Goal: Check status: Check status

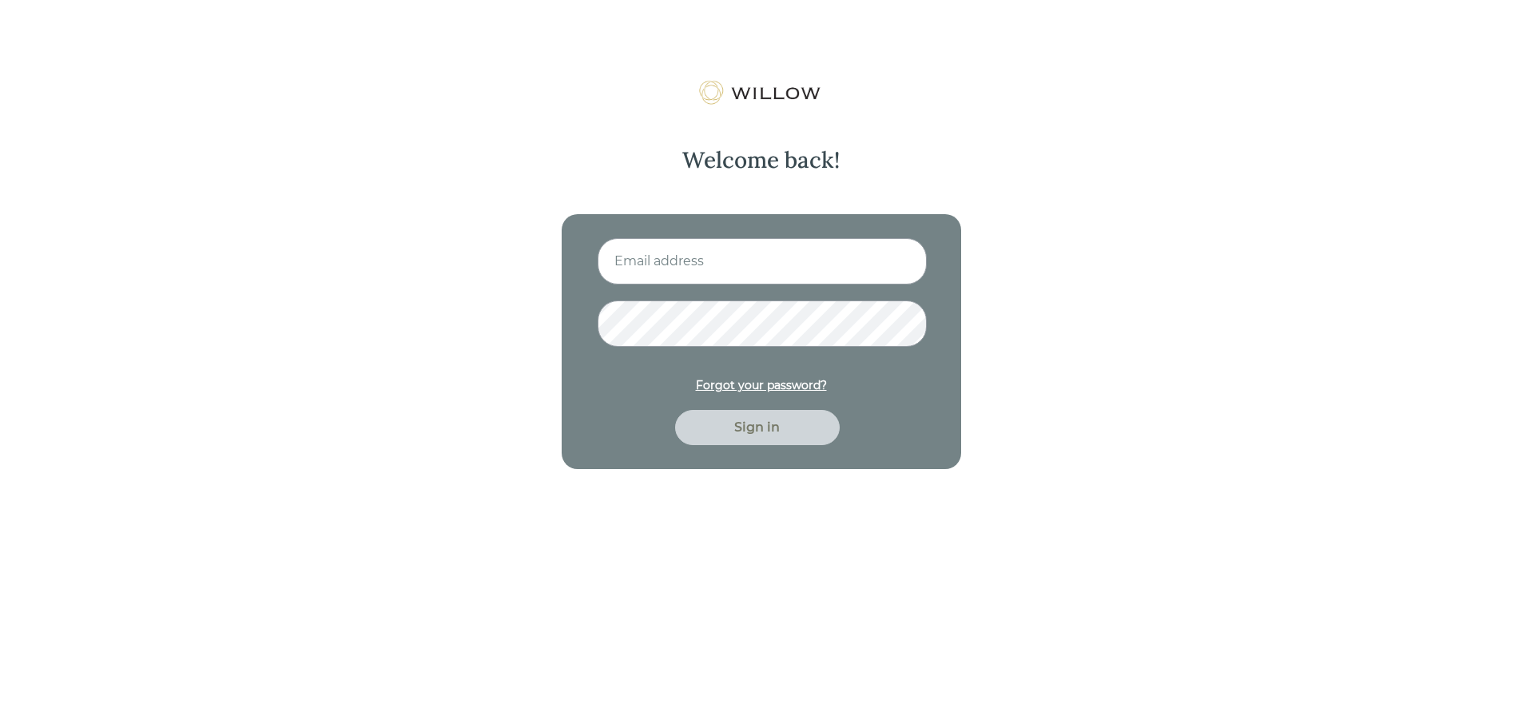
type input "[PERSON_NAME][EMAIL_ADDRESS][DOMAIN_NAME]"
click at [735, 430] on div "Sign in" at bounding box center [758, 427] width 128 height 19
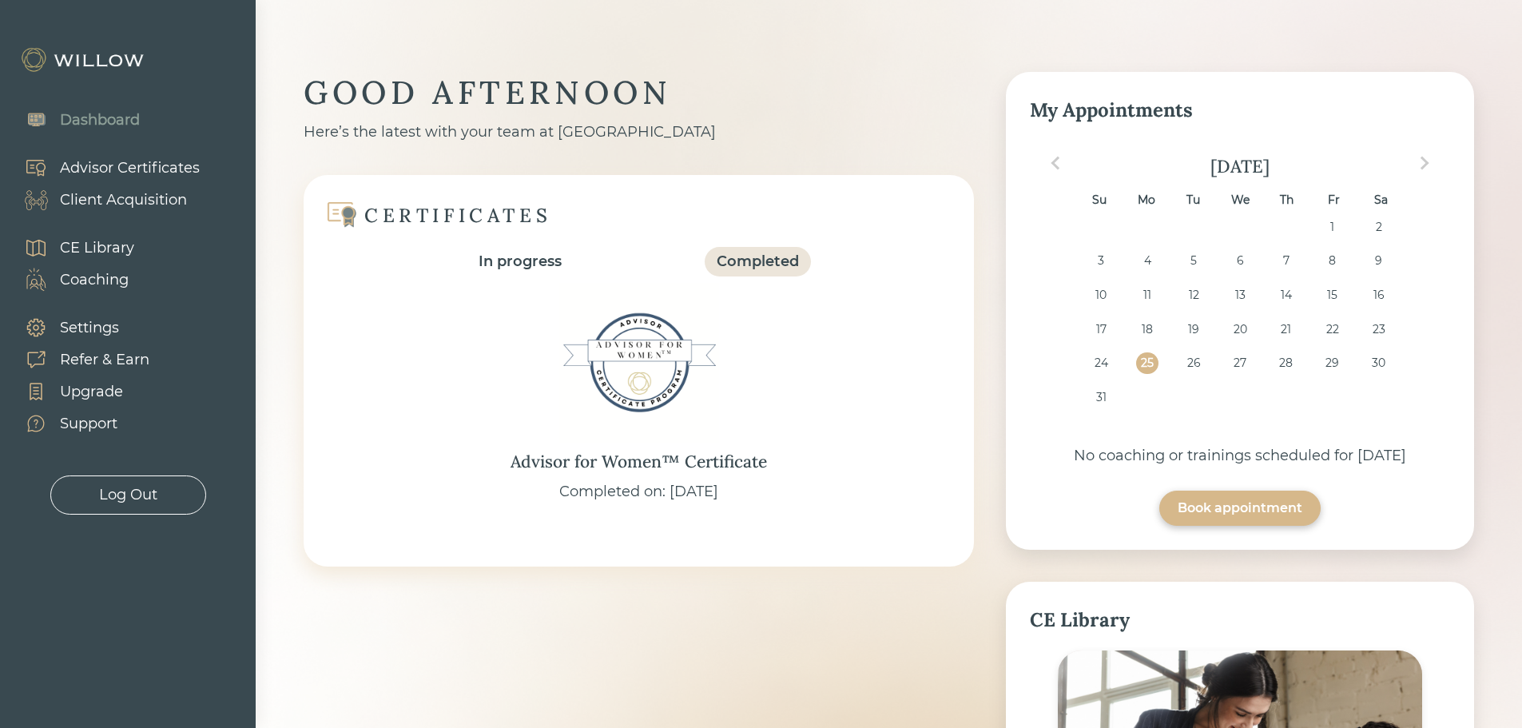
click at [143, 164] on div "Advisor Certificates" at bounding box center [130, 168] width 140 height 22
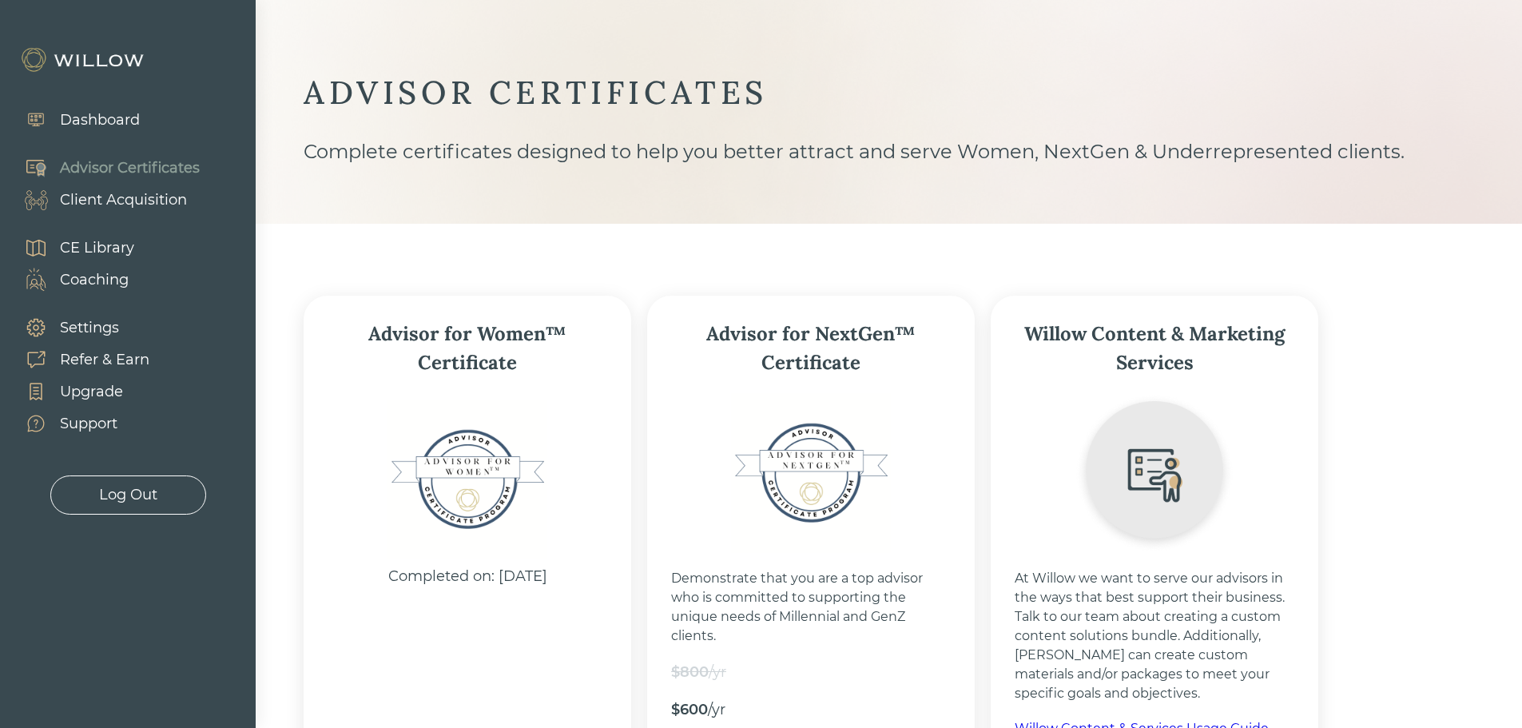
click at [133, 197] on div "Client Acquisition" at bounding box center [123, 200] width 127 height 22
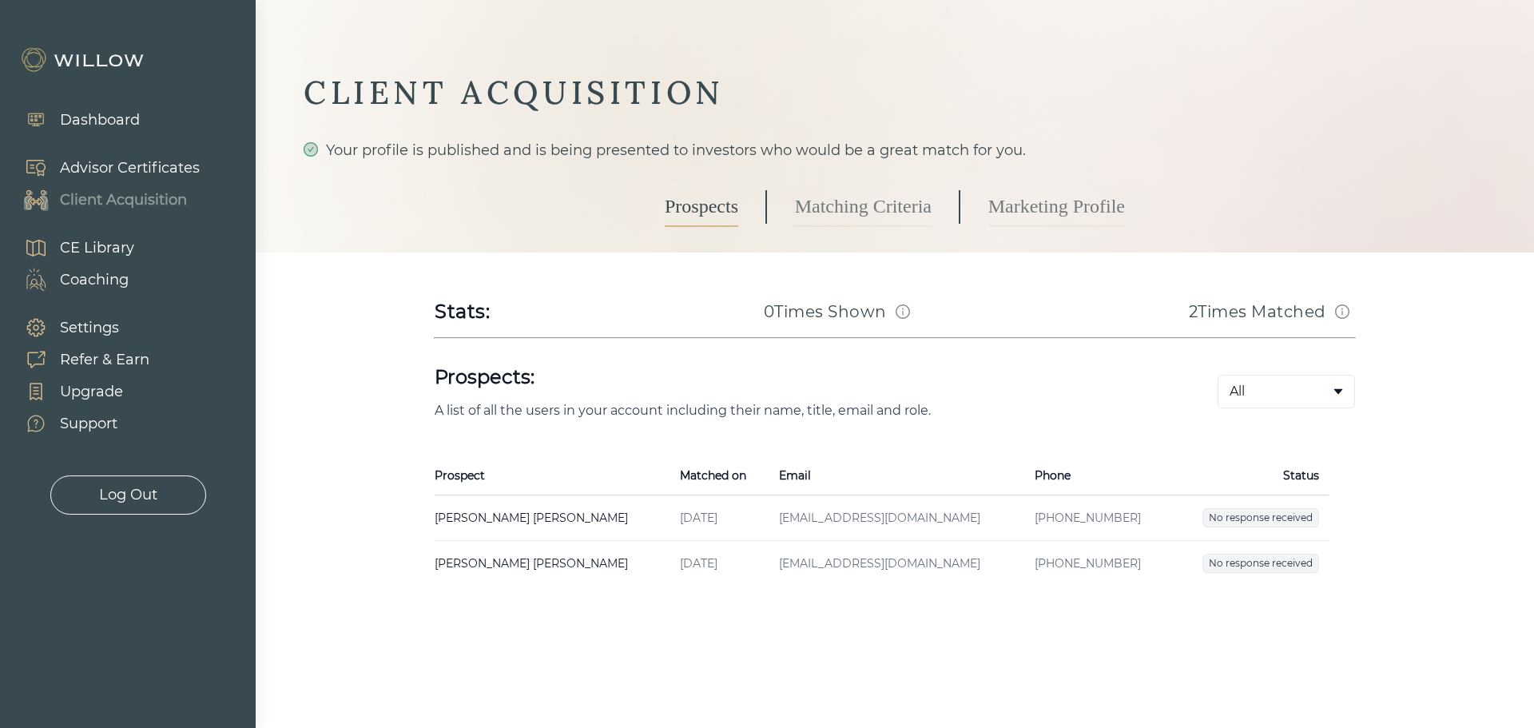
click at [510, 558] on td "[PERSON_NAME] Created on [DATE] Email [EMAIL_ADDRESS][DOMAIN_NAME] Phone [PHONE…" at bounding box center [553, 564] width 236 height 46
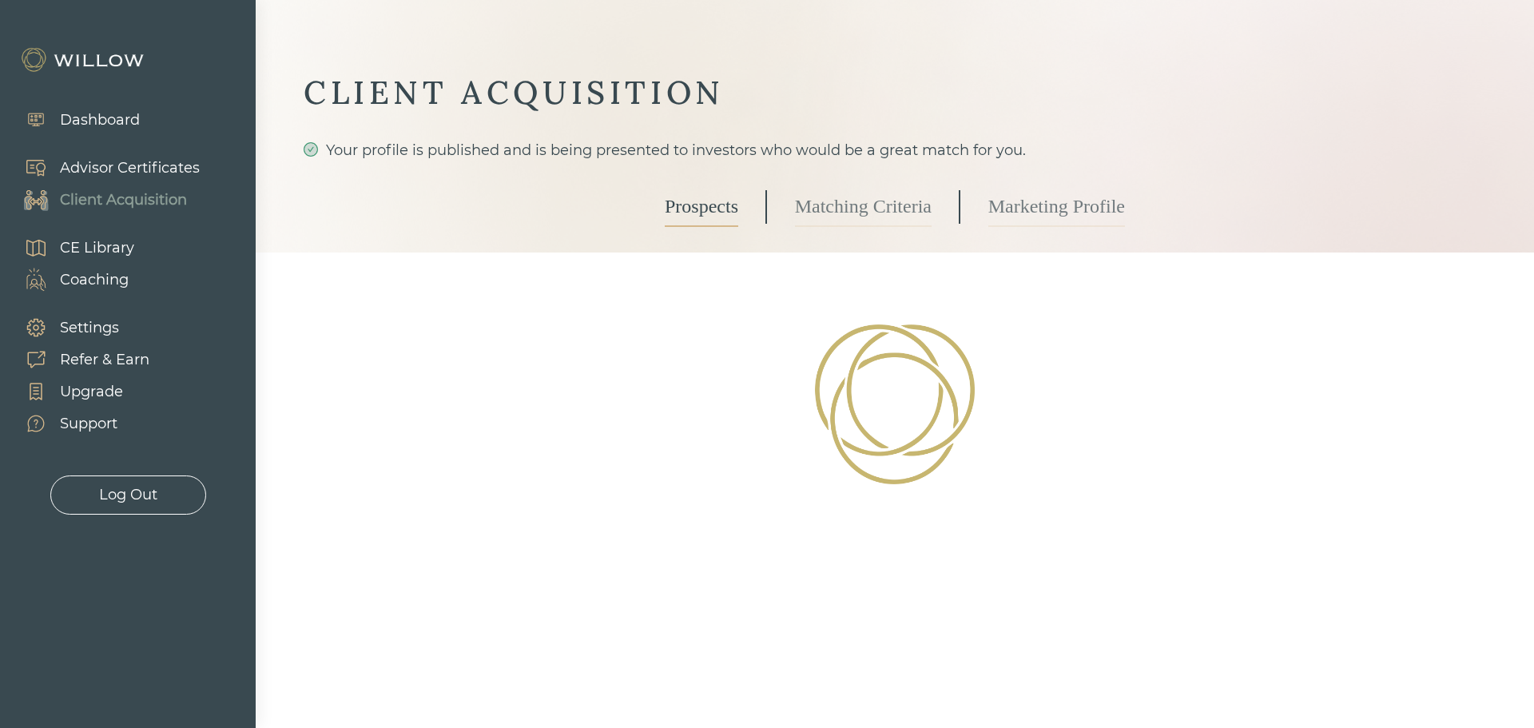
select select "2"
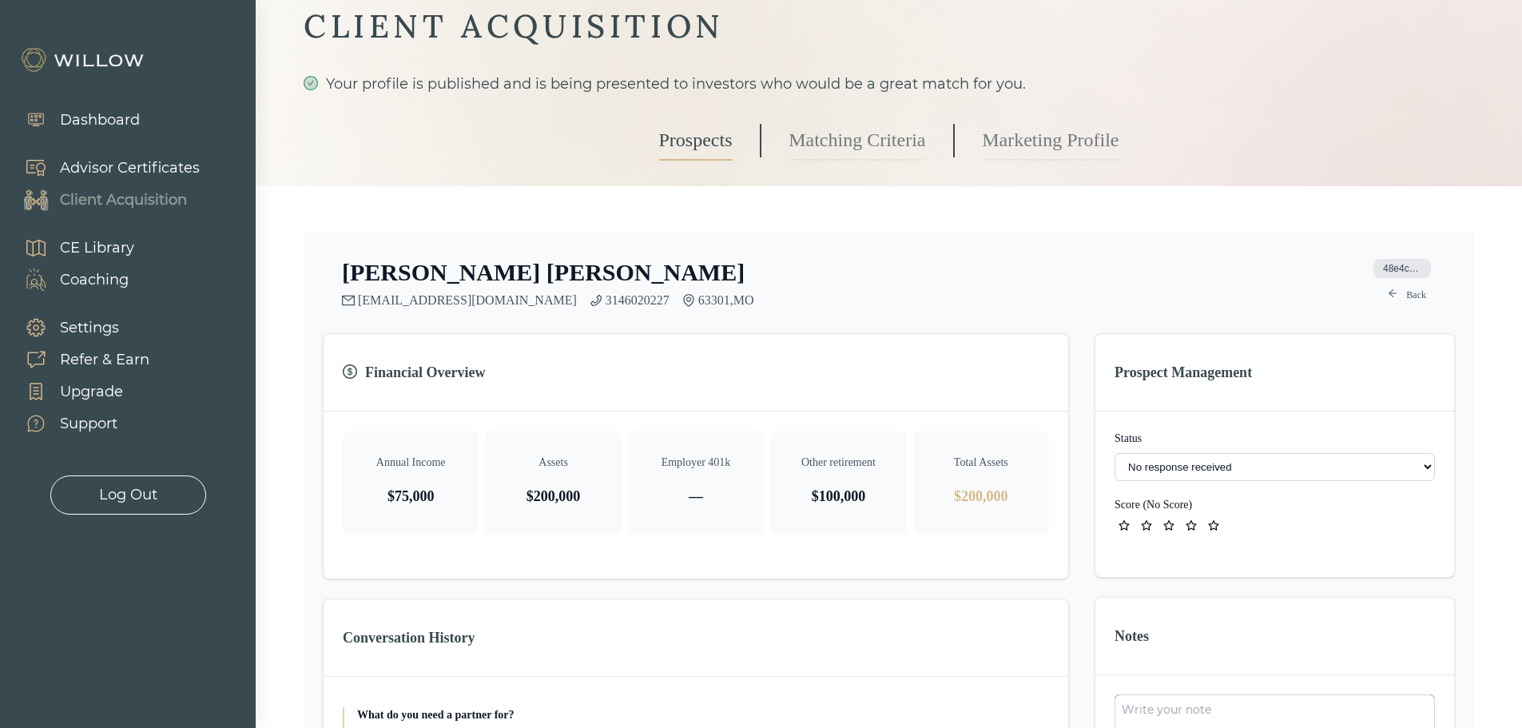
scroll to position [28, 0]
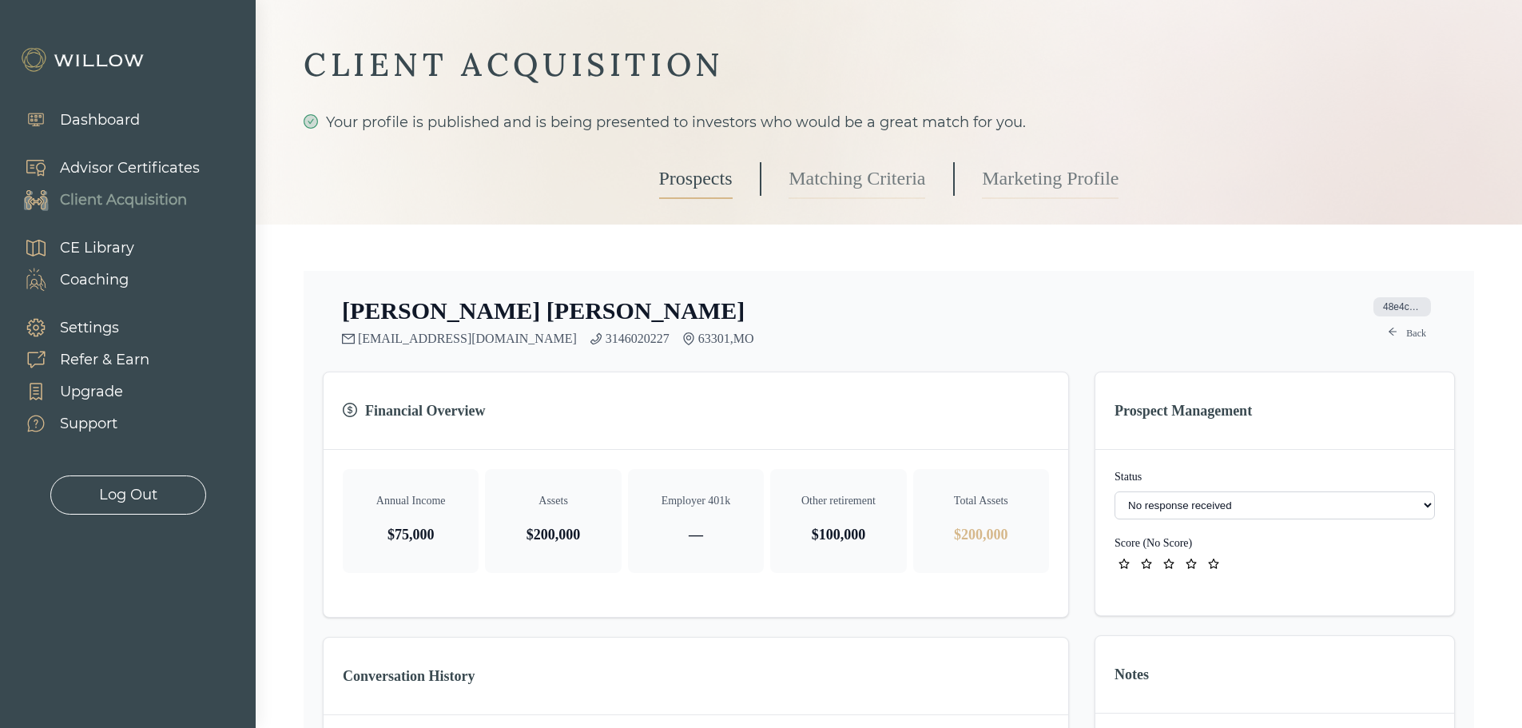
click at [1418, 340] on link "Back" at bounding box center [1408, 333] width 58 height 19
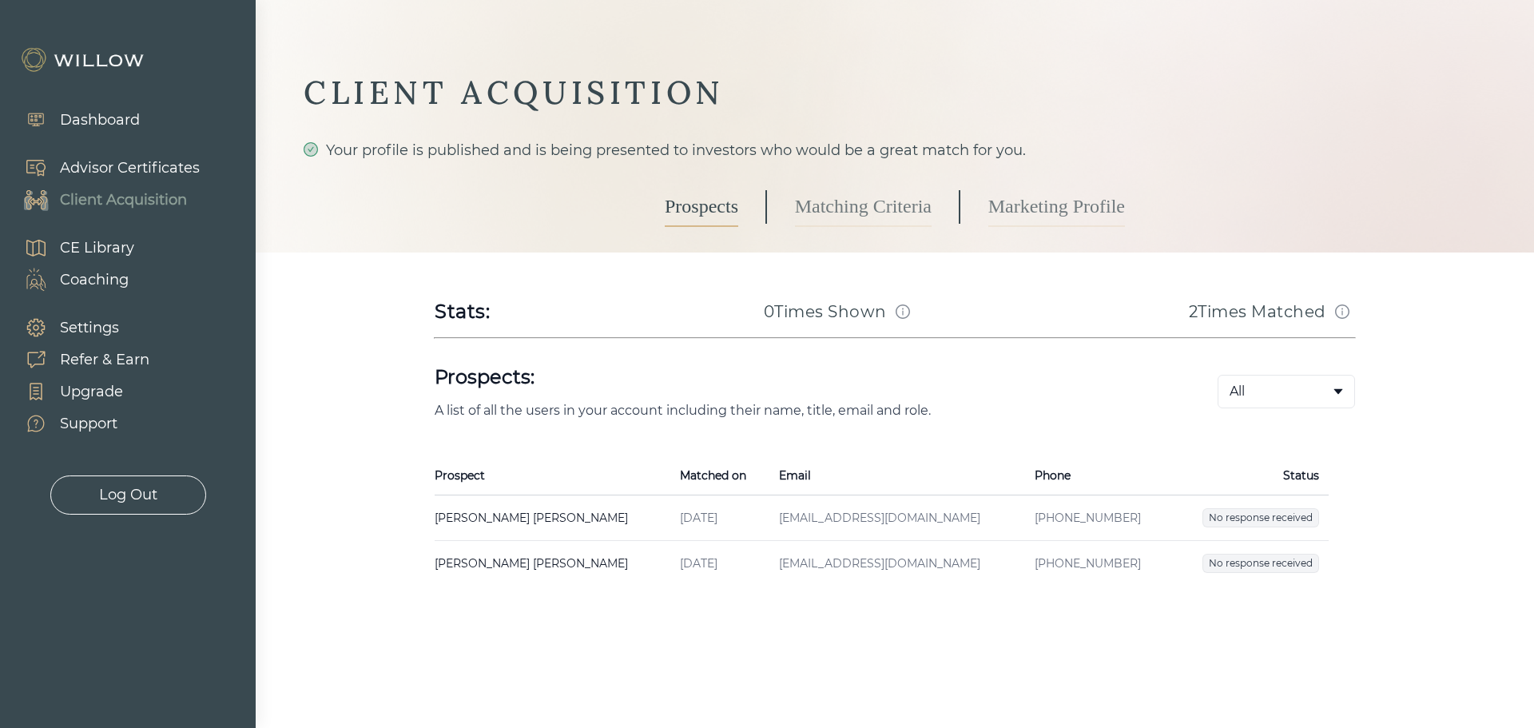
click at [488, 521] on td "[PERSON_NAME] Created on [DATE] Email [EMAIL_ADDRESS][DOMAIN_NAME] Phone [PHONE…" at bounding box center [553, 518] width 236 height 46
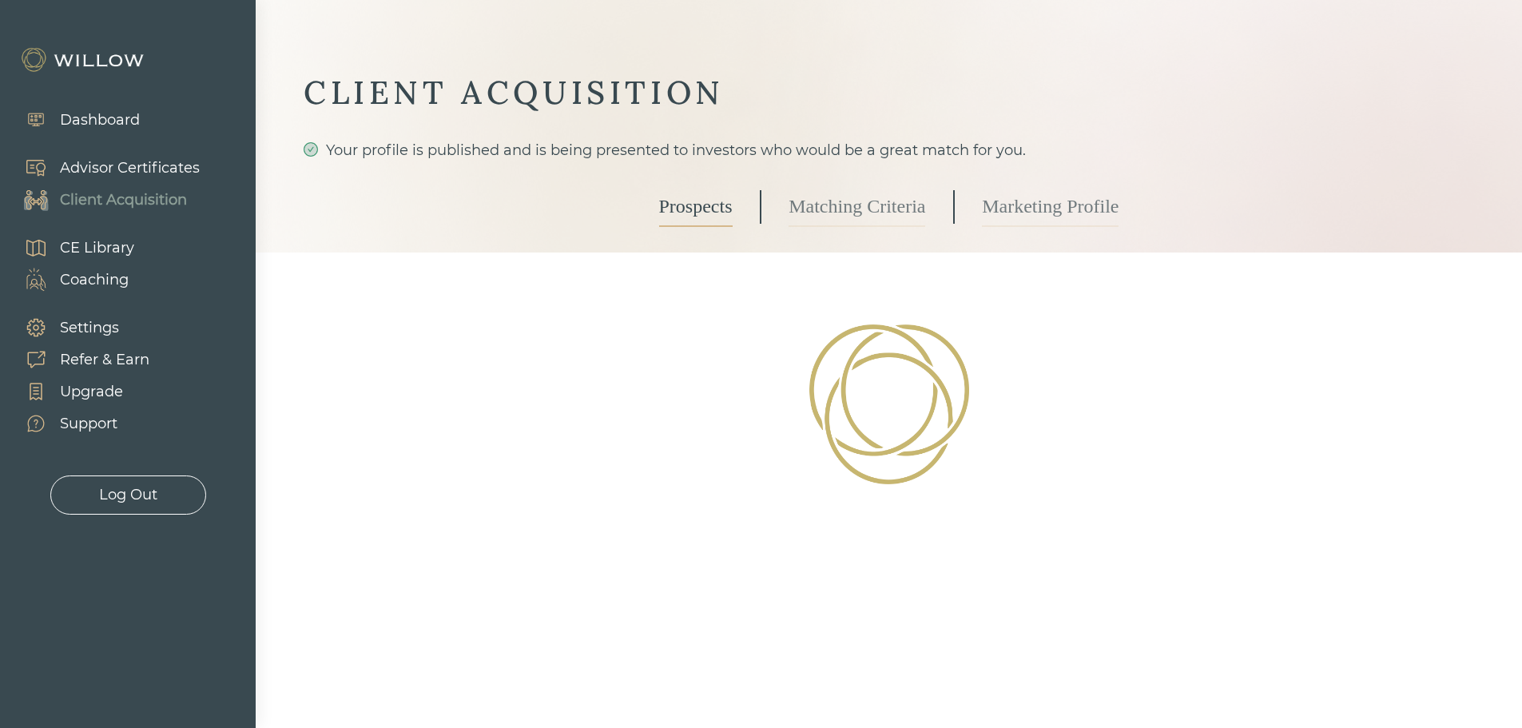
select select "2"
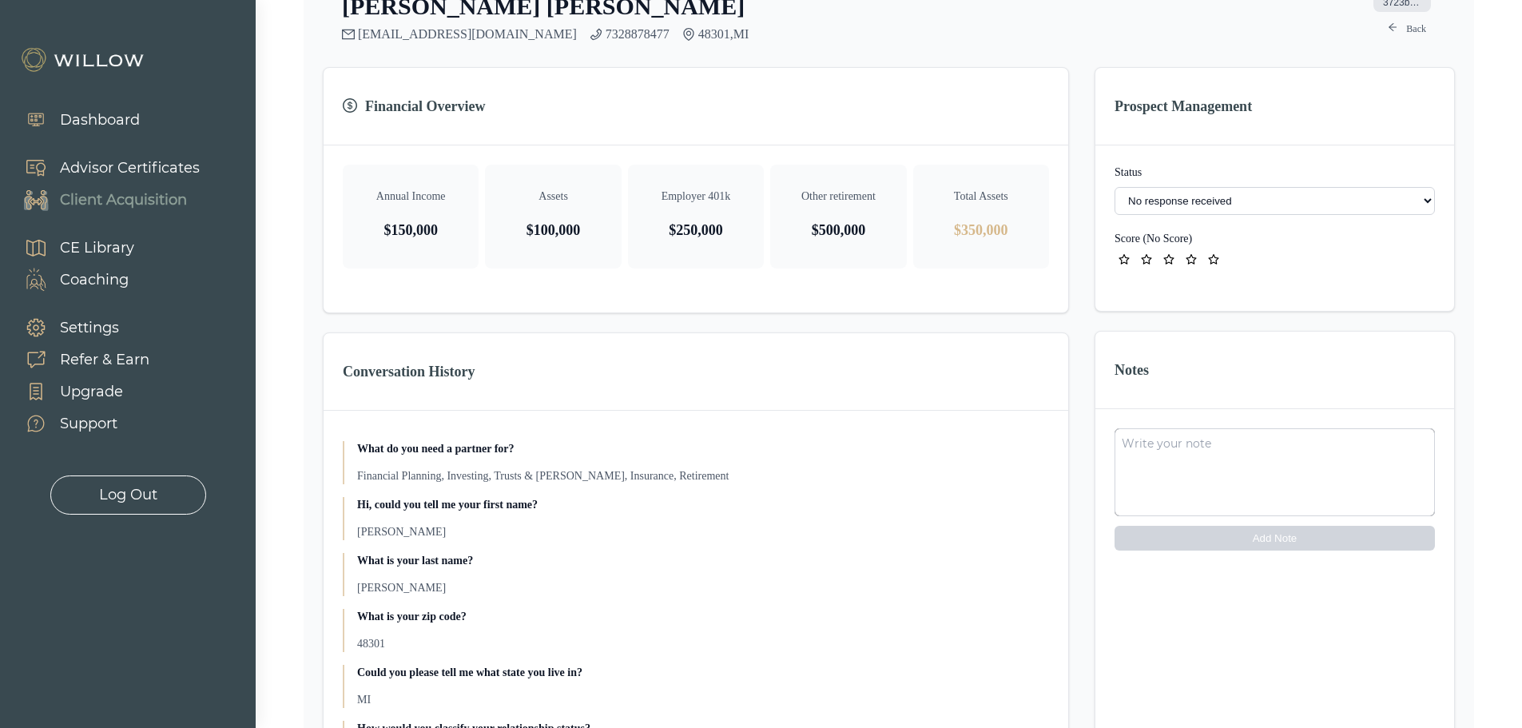
scroll to position [240, 0]
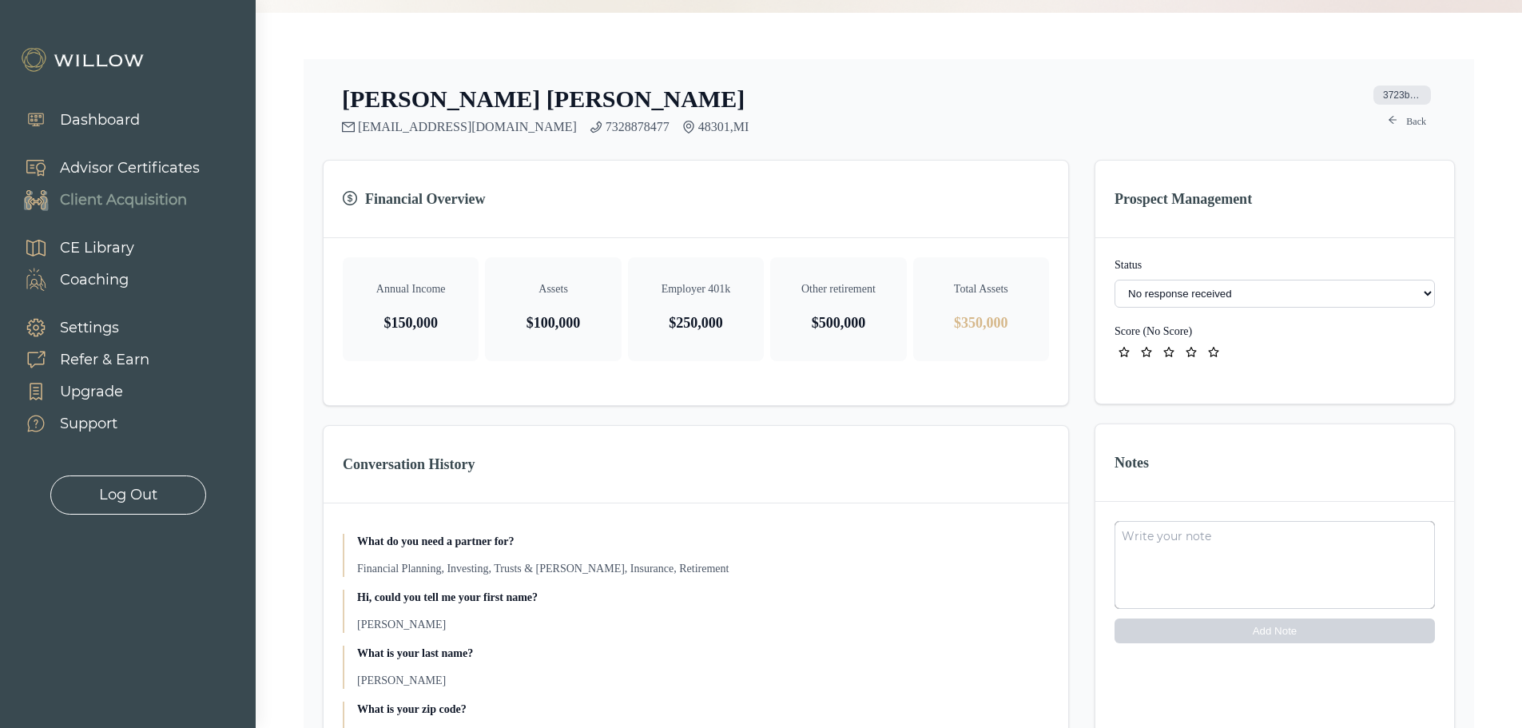
click at [143, 201] on div "Client Acquisition" at bounding box center [123, 200] width 127 height 22
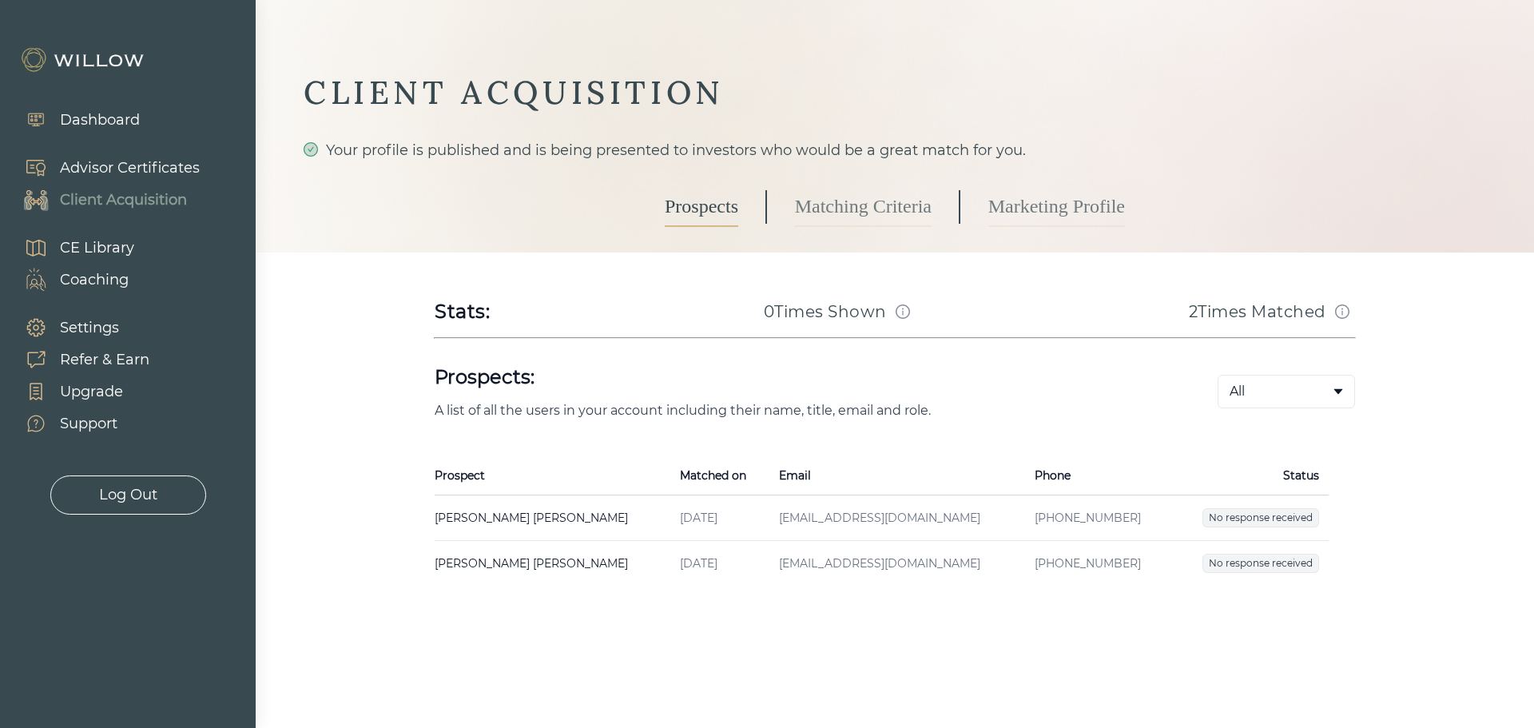
click at [1341, 312] on icon "info-circle" at bounding box center [1342, 311] width 14 height 14
